Goal: Use online tool/utility: Utilize a website feature to perform a specific function

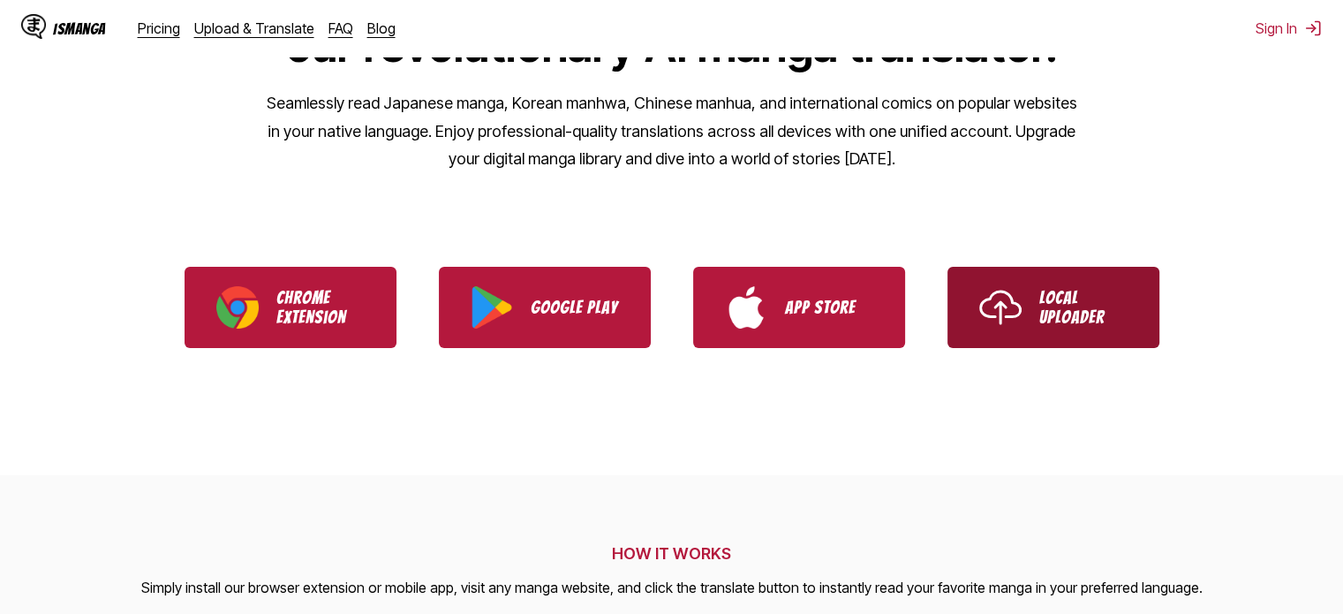
click at [1056, 321] on p "Local Uploader" at bounding box center [1083, 307] width 88 height 39
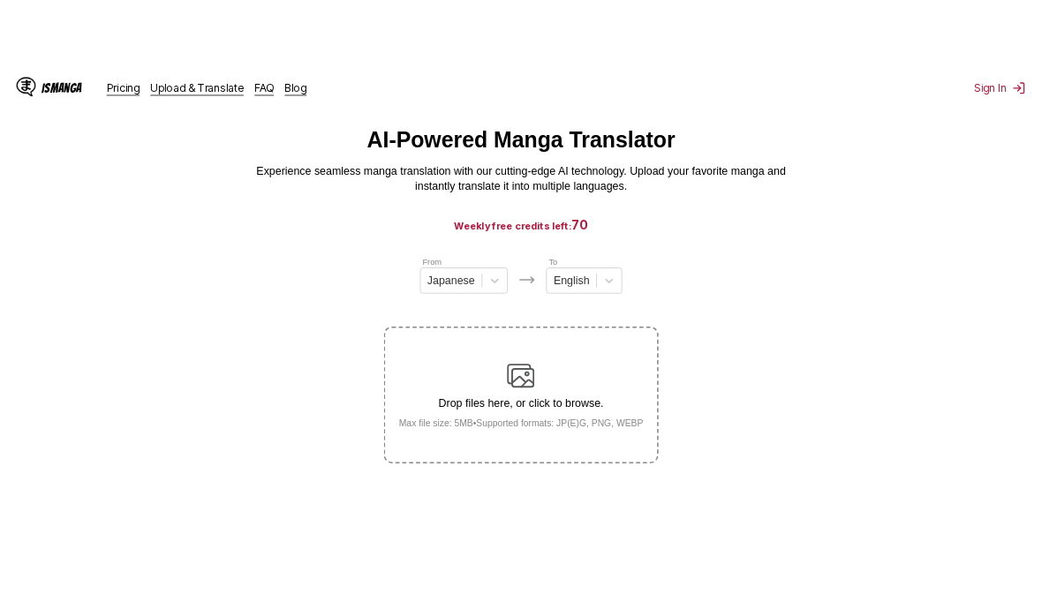
scroll to position [88, 0]
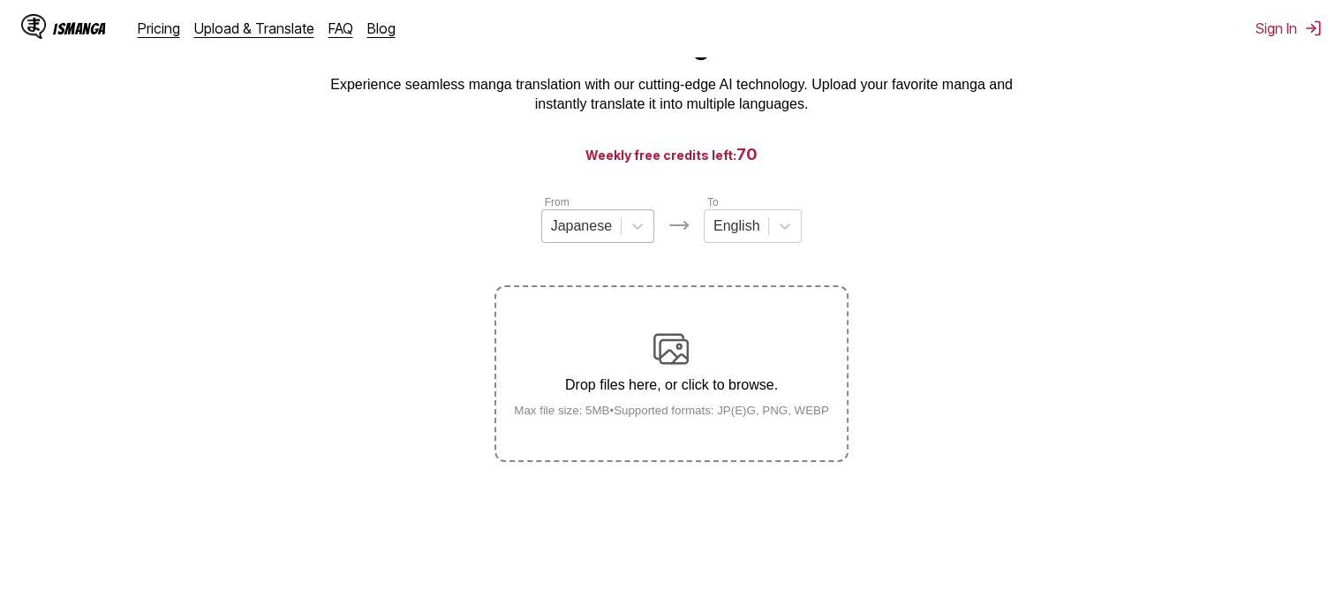
click at [612, 236] on div "Japanese" at bounding box center [581, 226] width 79 height 26
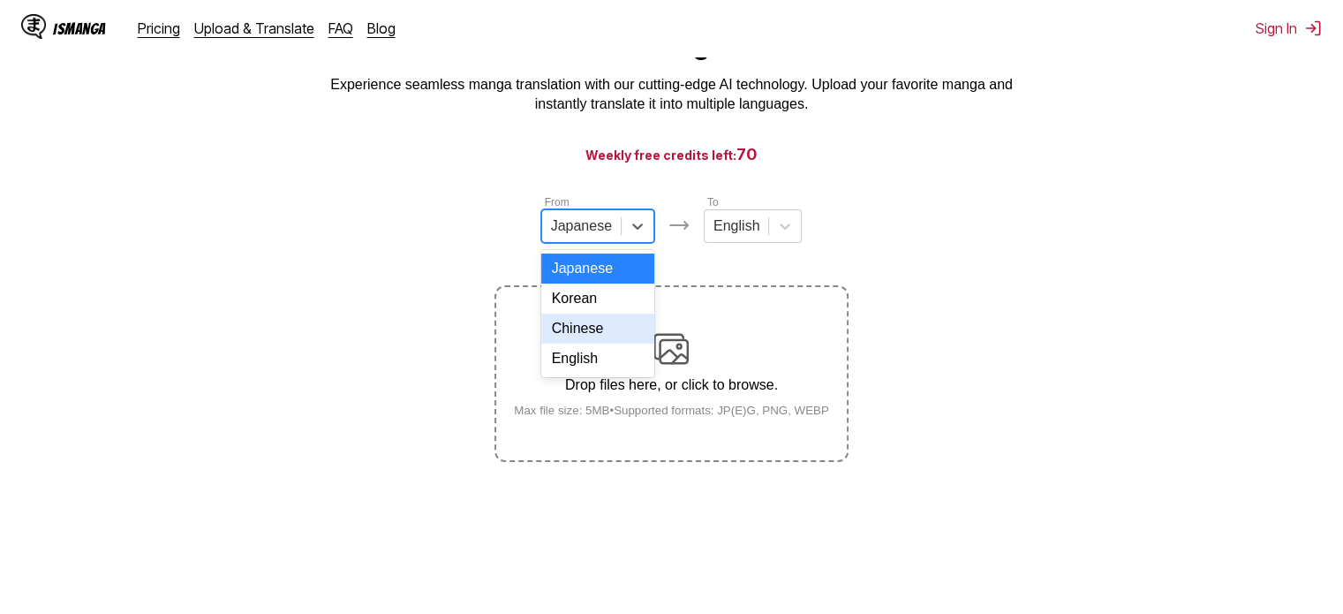
click at [586, 343] on div "Chinese" at bounding box center [597, 329] width 113 height 30
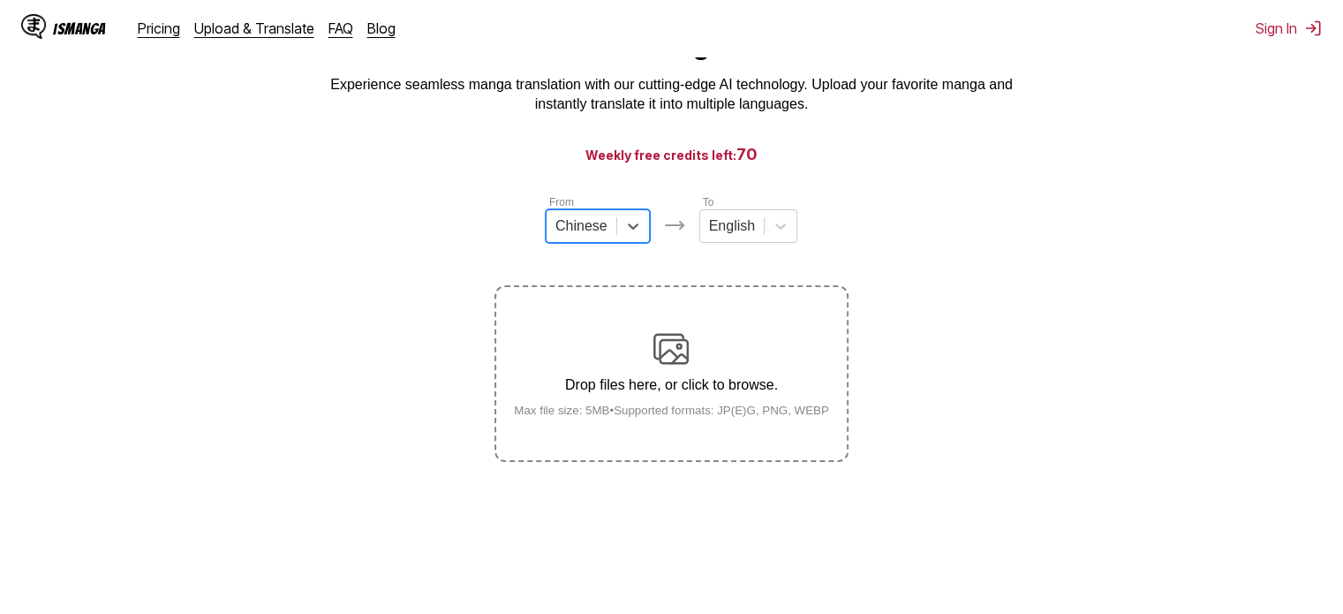
click at [913, 189] on main "AI-Powered Manga Translator Experience seamless manga translation with our cutt…" at bounding box center [671, 304] width 1343 height 553
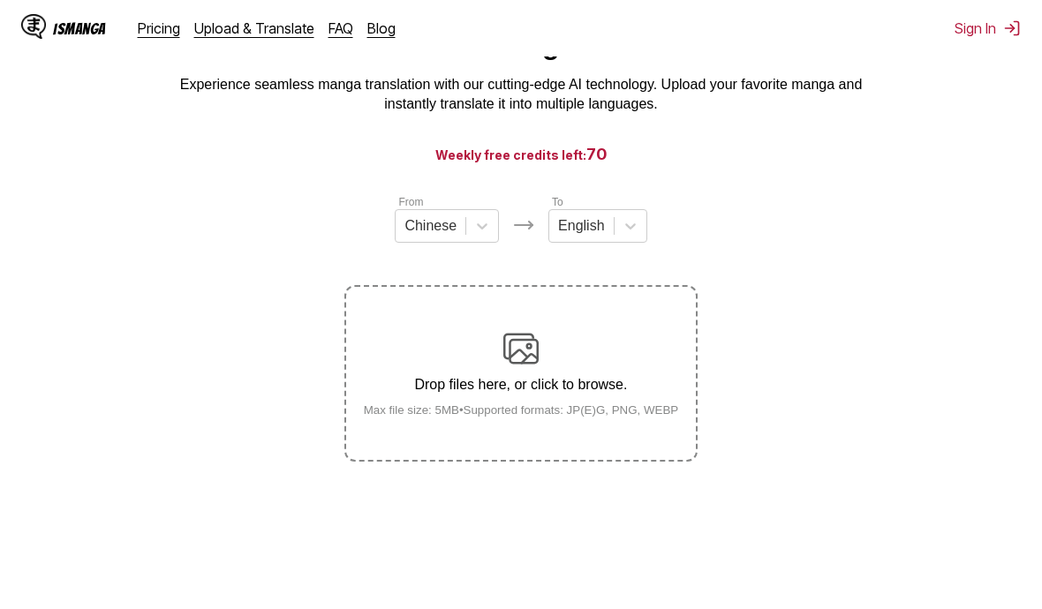
click at [519, 358] on img at bounding box center [520, 348] width 35 height 35
click at [0, 0] on input "Drop files here, or click to browse. Max file size: 5MB • Supported formats: JP…" at bounding box center [0, 0] width 0 height 0
